Goal: Navigation & Orientation: Find specific page/section

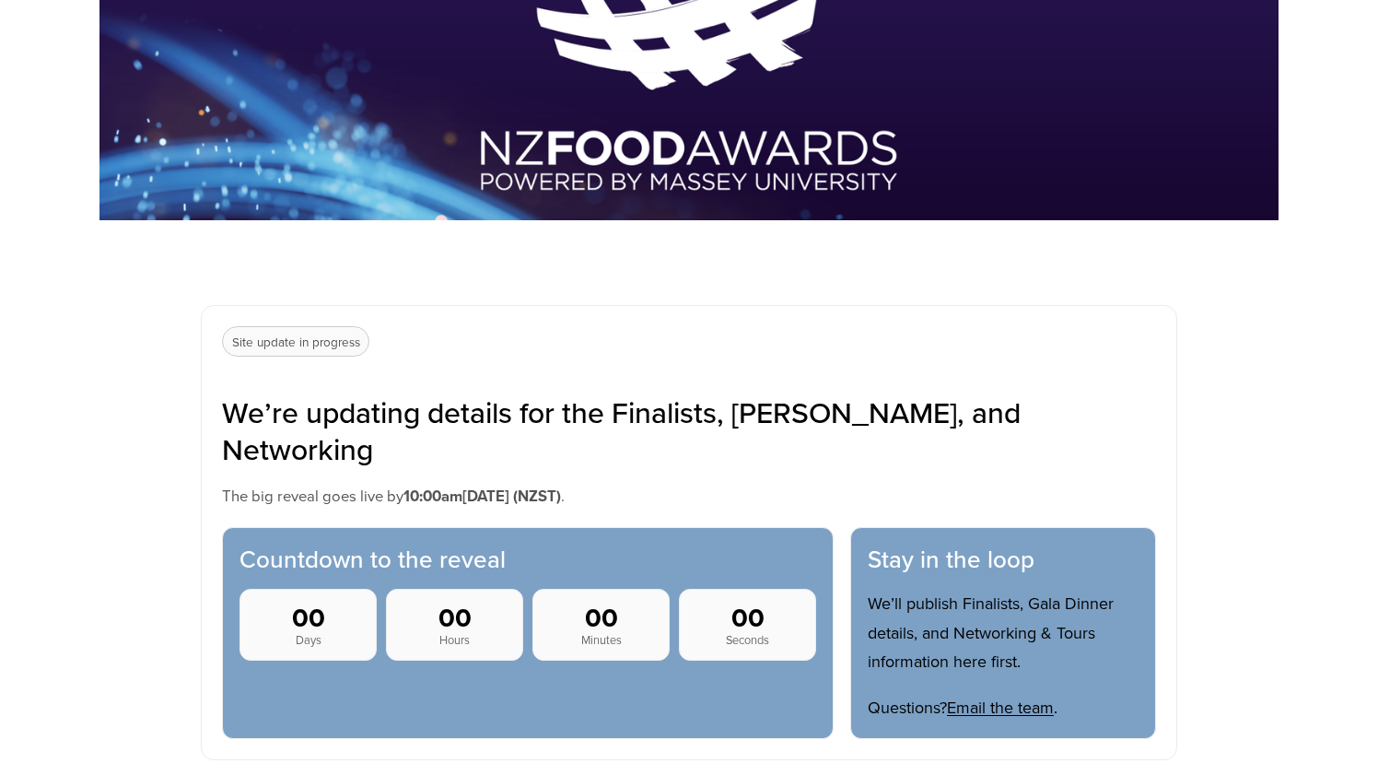
scroll to position [453, 0]
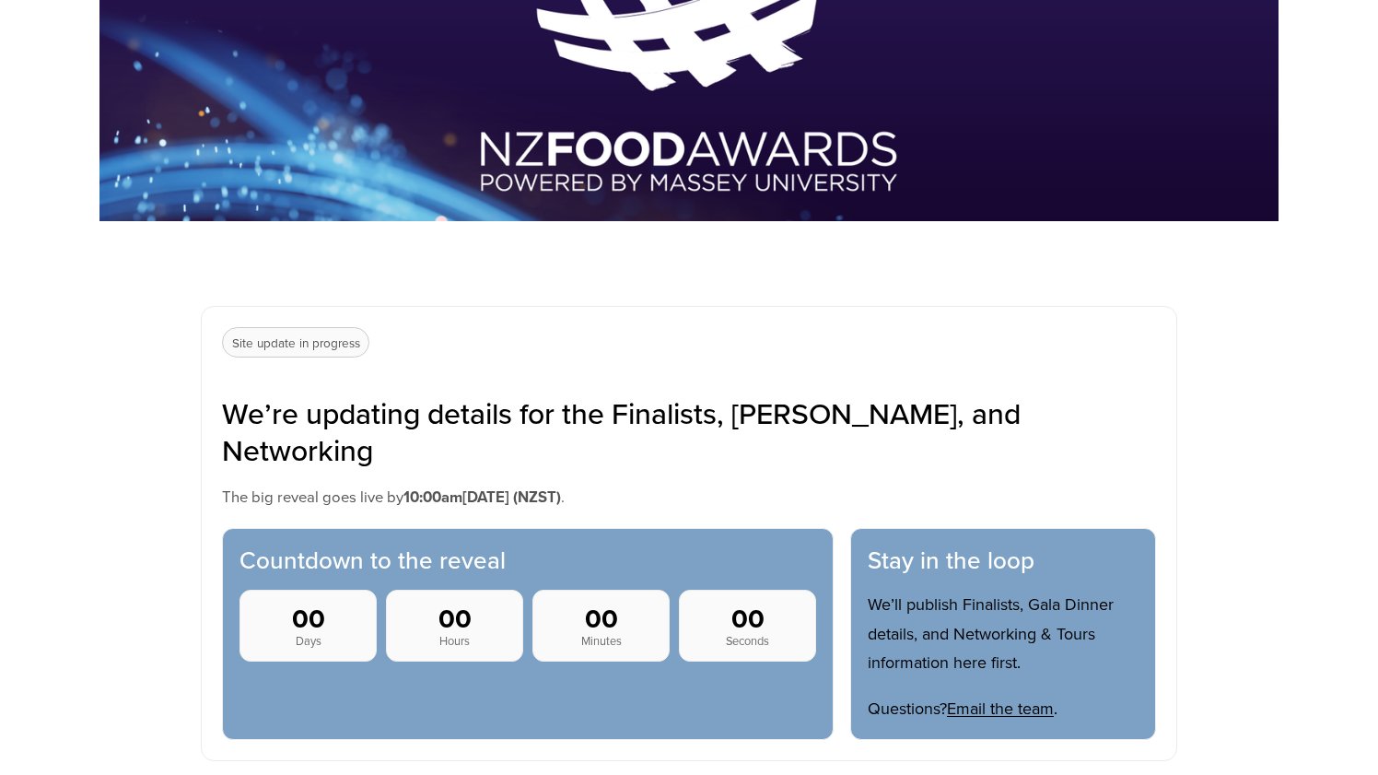
click at [334, 343] on p "Site update in progress" at bounding box center [295, 342] width 147 height 31
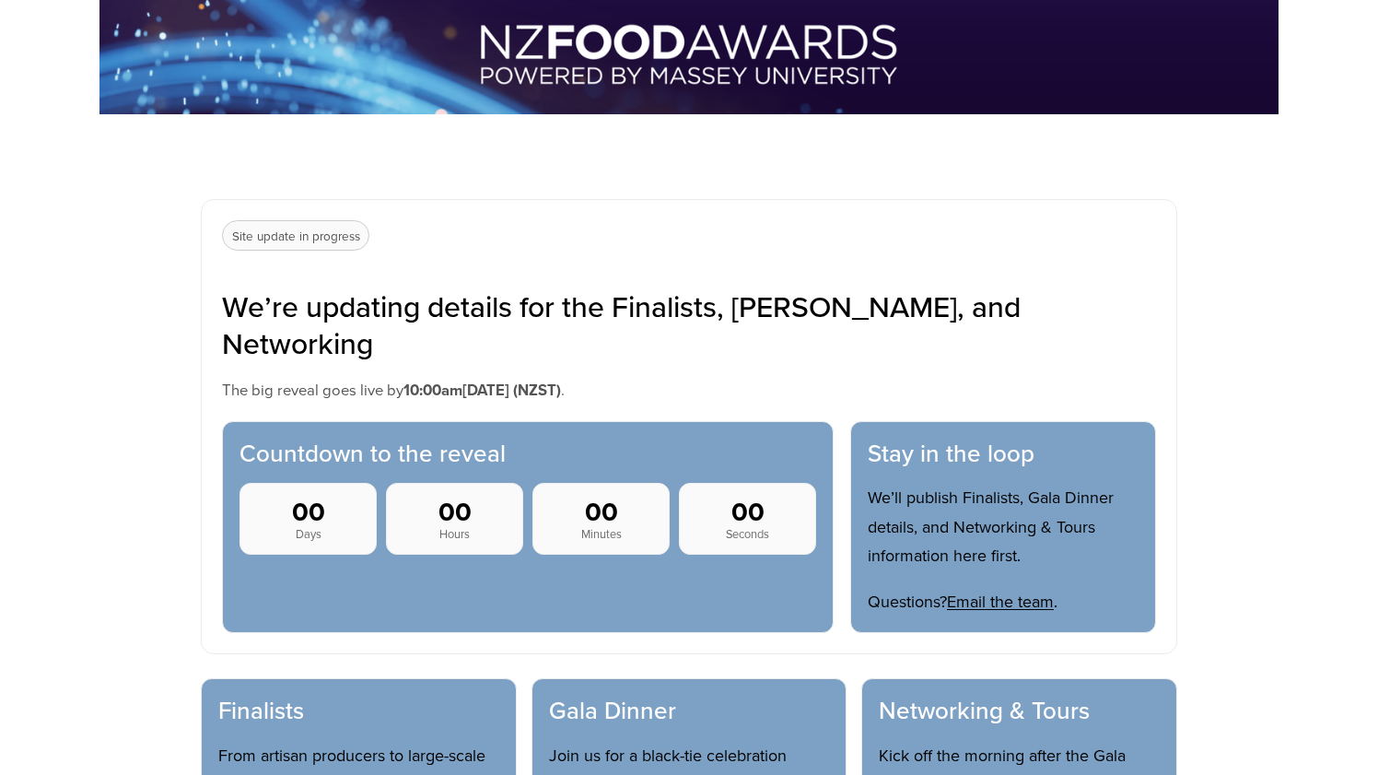
scroll to position [568, 0]
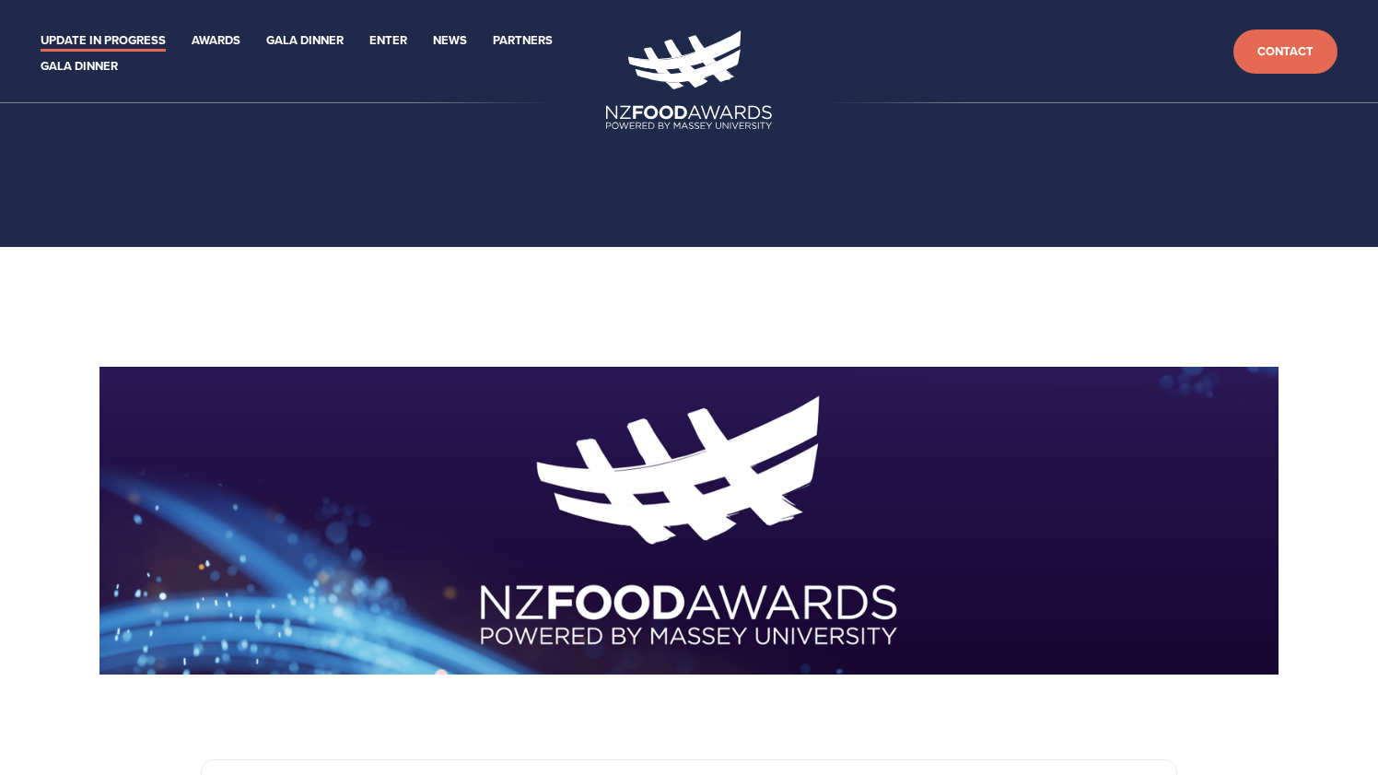
click at [135, 41] on link "Update in Progress" at bounding box center [103, 40] width 125 height 21
click at [118, 46] on link "Update in Progress" at bounding box center [103, 40] width 125 height 21
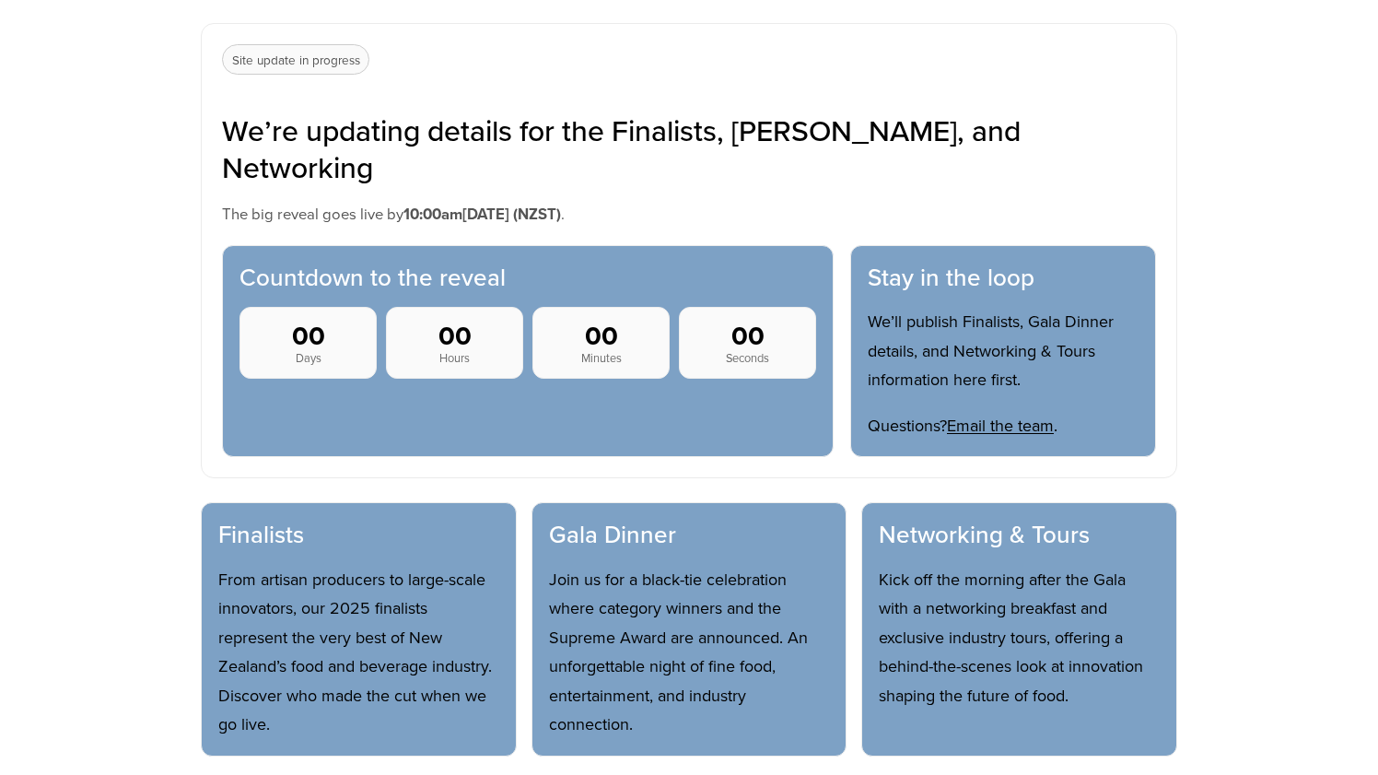
scroll to position [728, 0]
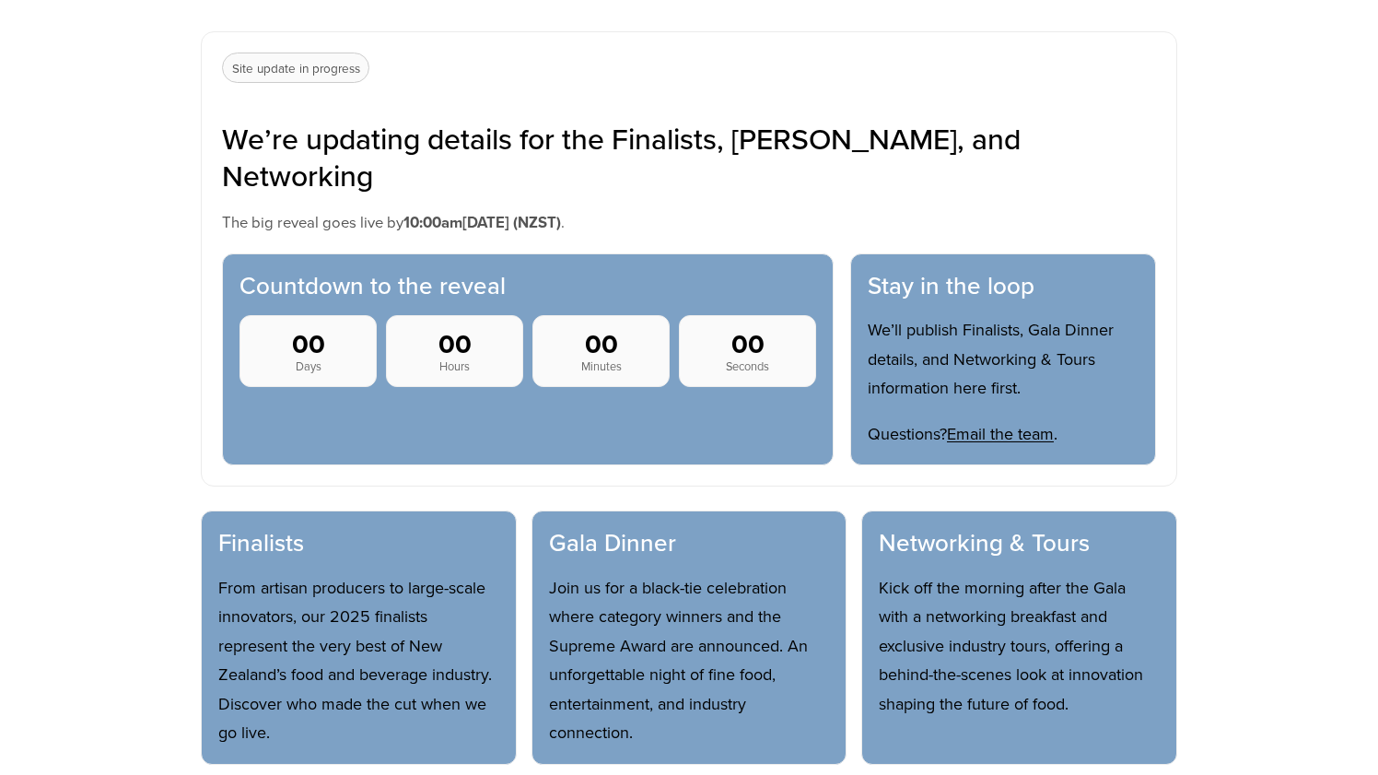
click at [274, 528] on h3 "Finalists" at bounding box center [358, 543] width 281 height 30
click at [377, 573] on p "From artisan producers to large-scale innovators, our 2025 finalists represent …" at bounding box center [358, 660] width 281 height 174
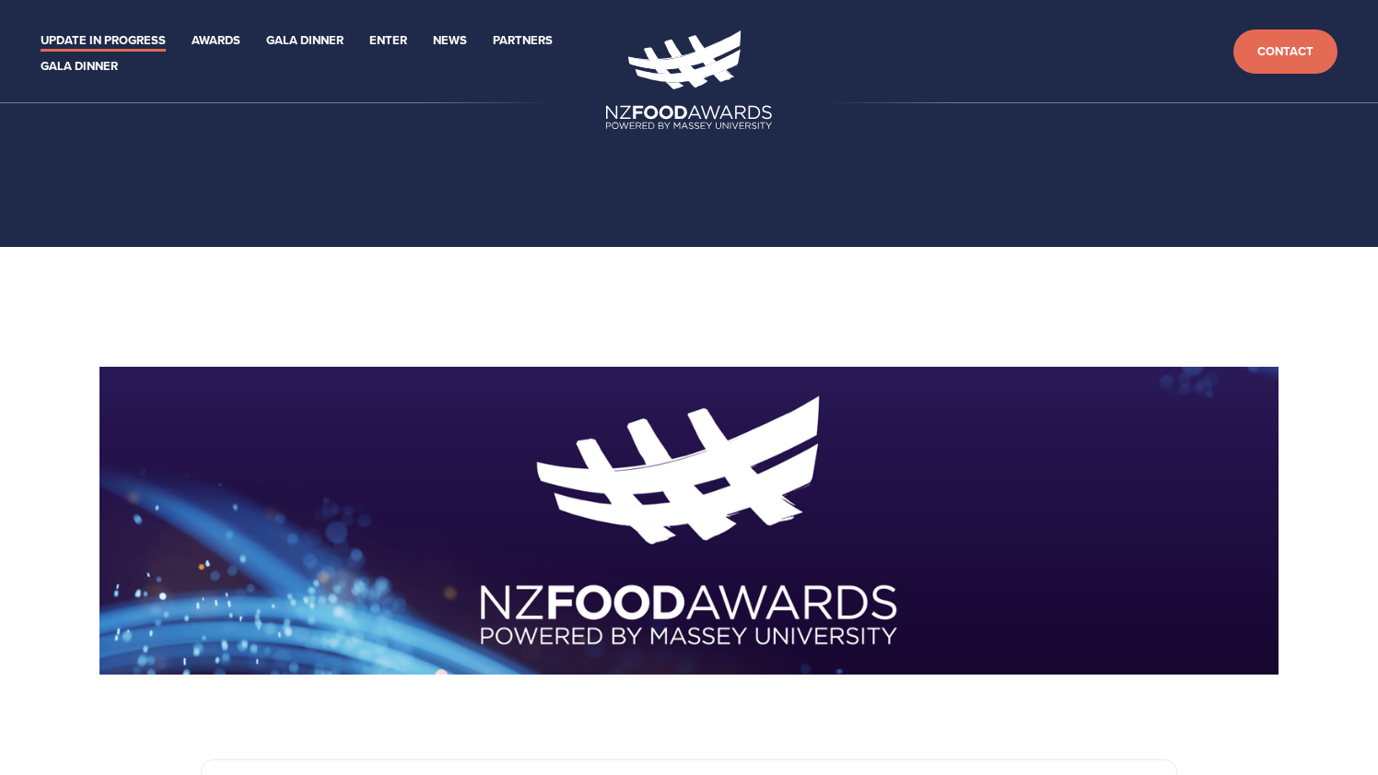
scroll to position [757, 0]
click at [139, 41] on link "Update in Progress" at bounding box center [103, 40] width 125 height 21
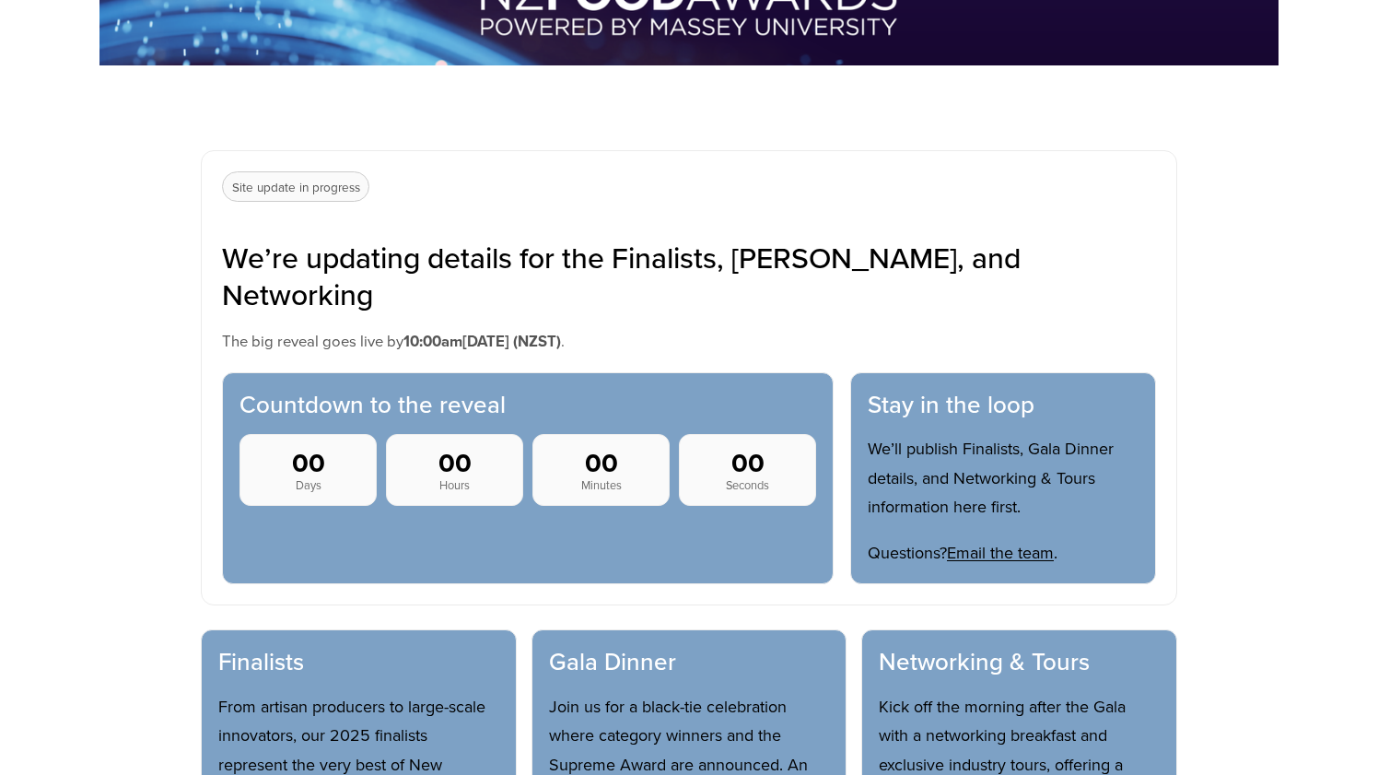
scroll to position [624, 0]
